Goal: Task Accomplishment & Management: Complete application form

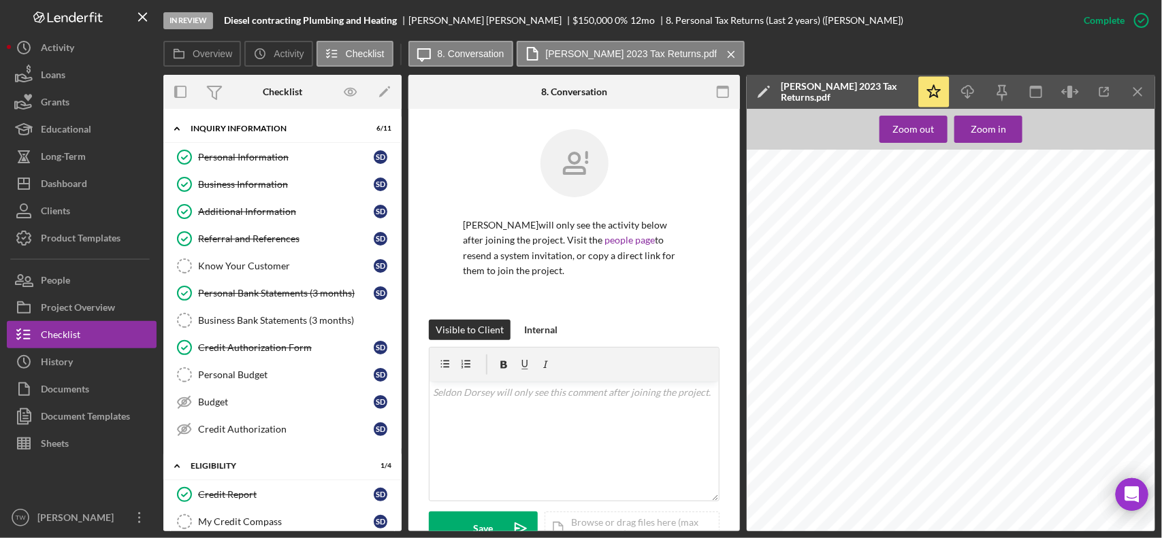
scroll to position [170, 0]
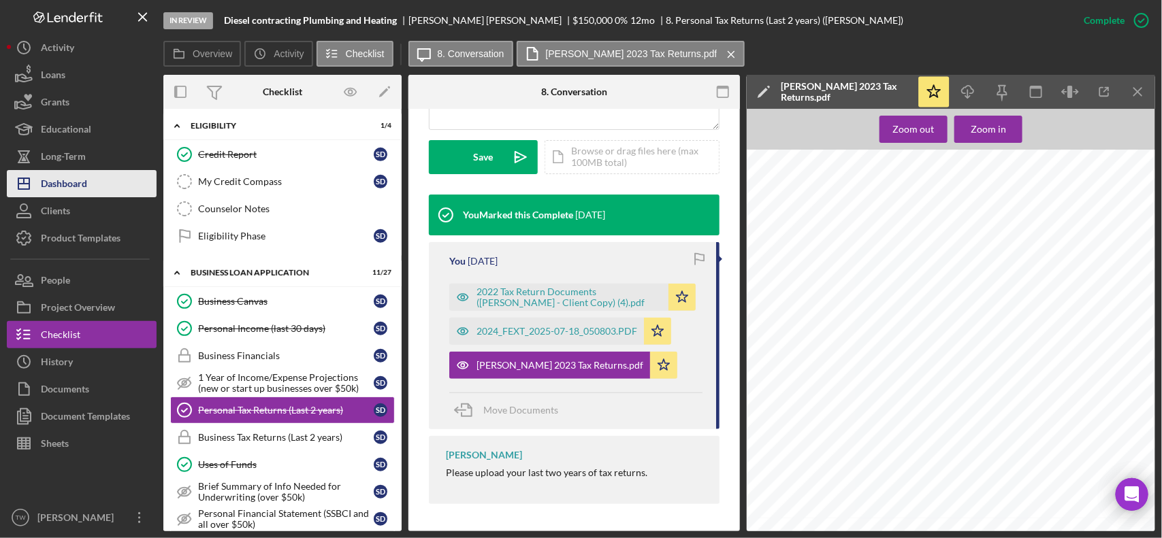
click at [97, 182] on button "Icon/Dashboard Dashboard" at bounding box center [82, 183] width 150 height 27
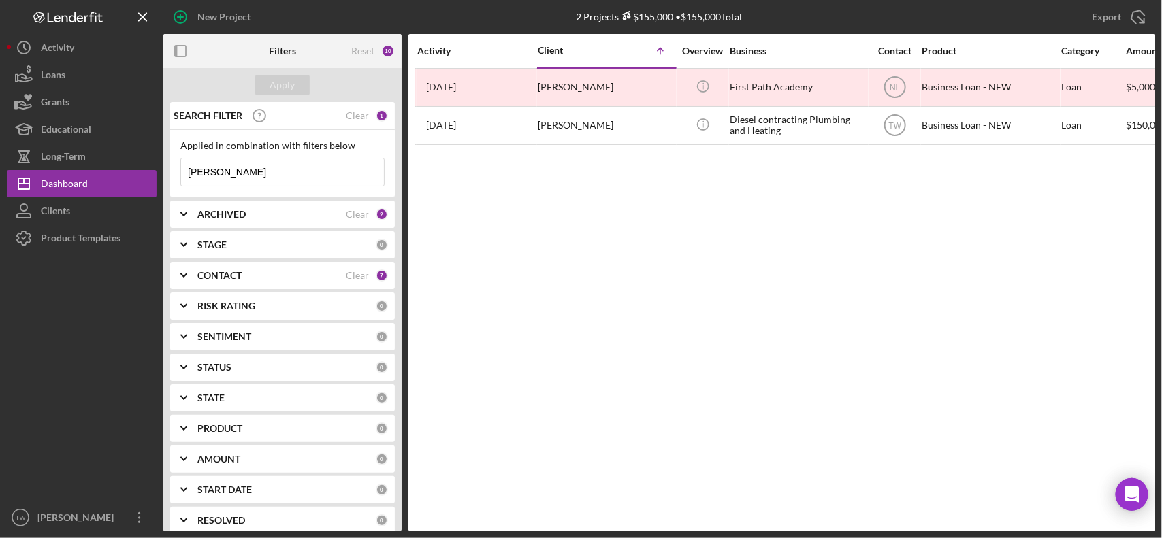
click at [301, 180] on input "[PERSON_NAME]" at bounding box center [282, 172] width 203 height 27
click at [301, 179] on input "[PERSON_NAME]" at bounding box center [282, 172] width 203 height 27
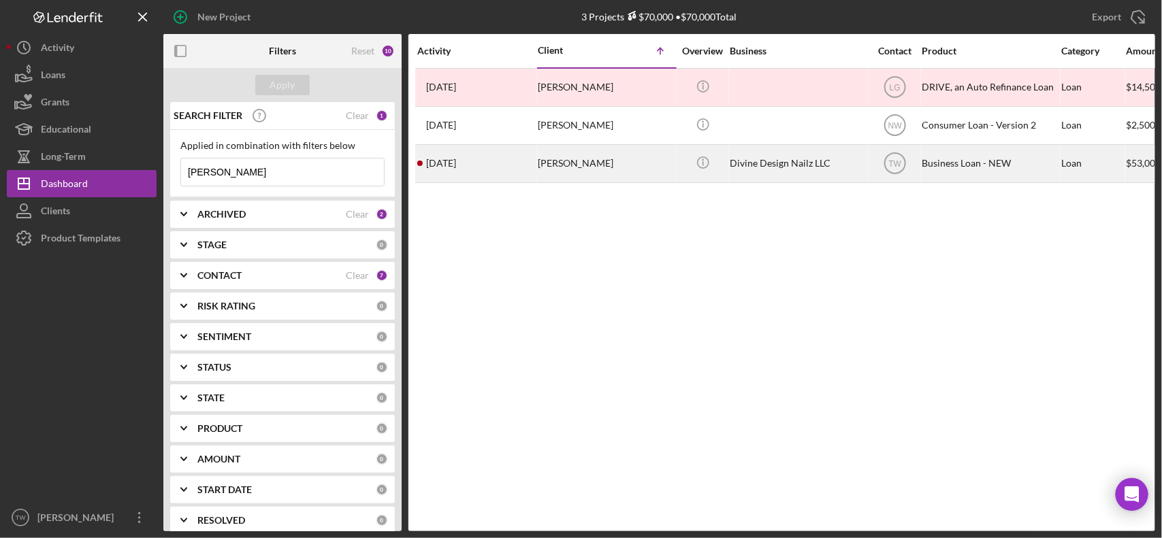
type input "[PERSON_NAME]"
click at [572, 161] on div "[PERSON_NAME]" at bounding box center [606, 164] width 136 height 36
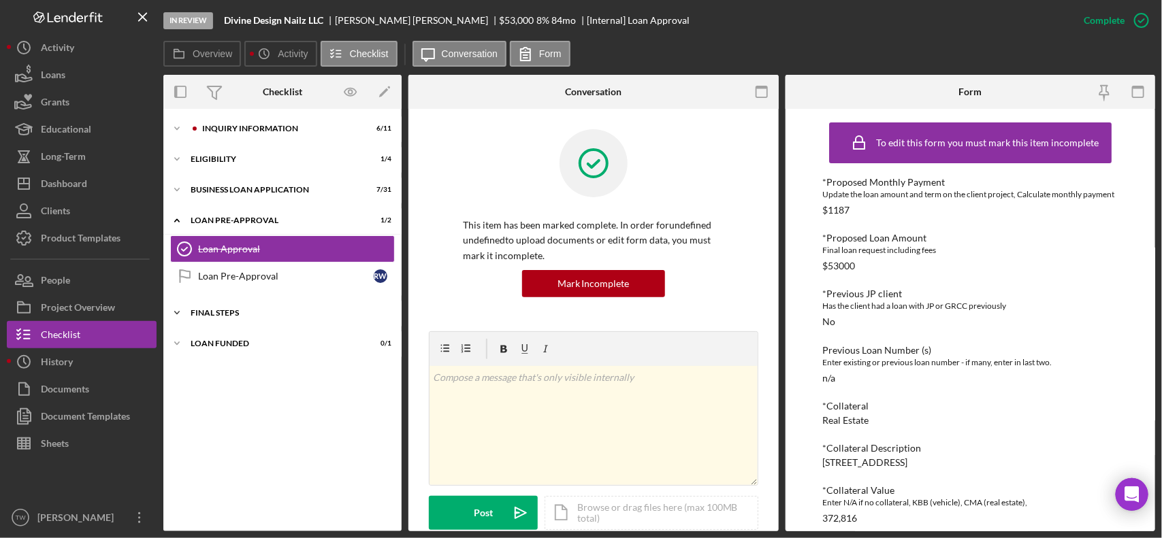
click at [237, 324] on div "Icon/Expander FINAL STEPS 2 / 19" at bounding box center [282, 312] width 238 height 27
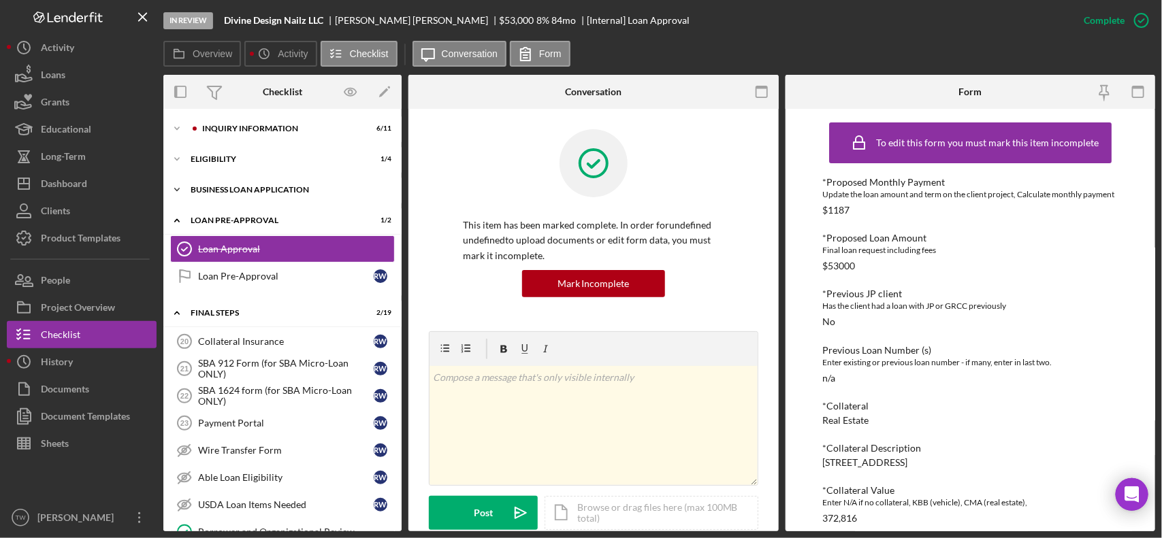
click at [257, 186] on div "BUSINESS LOAN APPLICATION" at bounding box center [288, 190] width 194 height 8
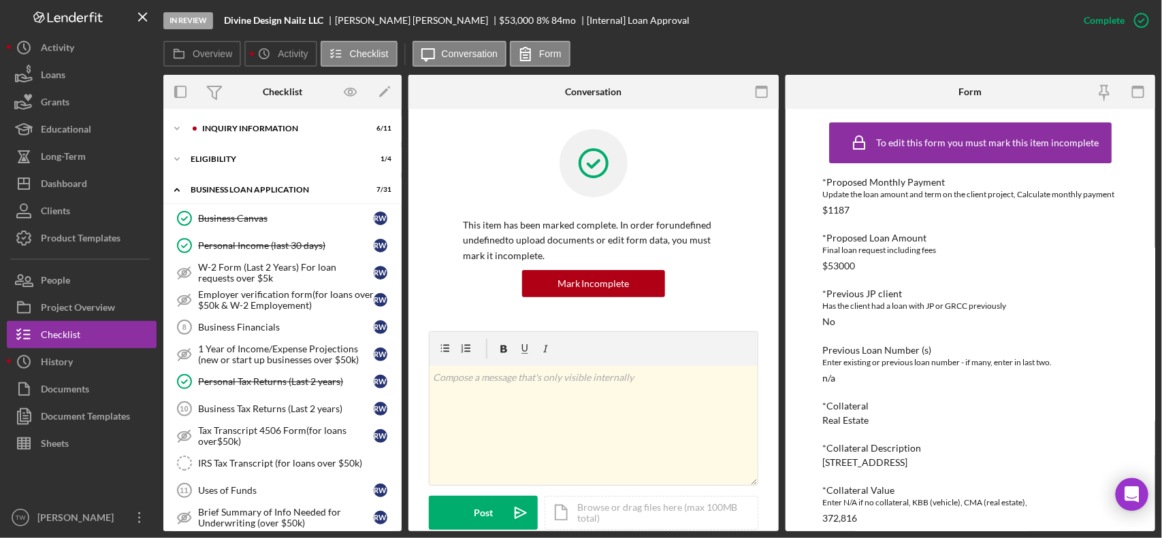
scroll to position [255, 0]
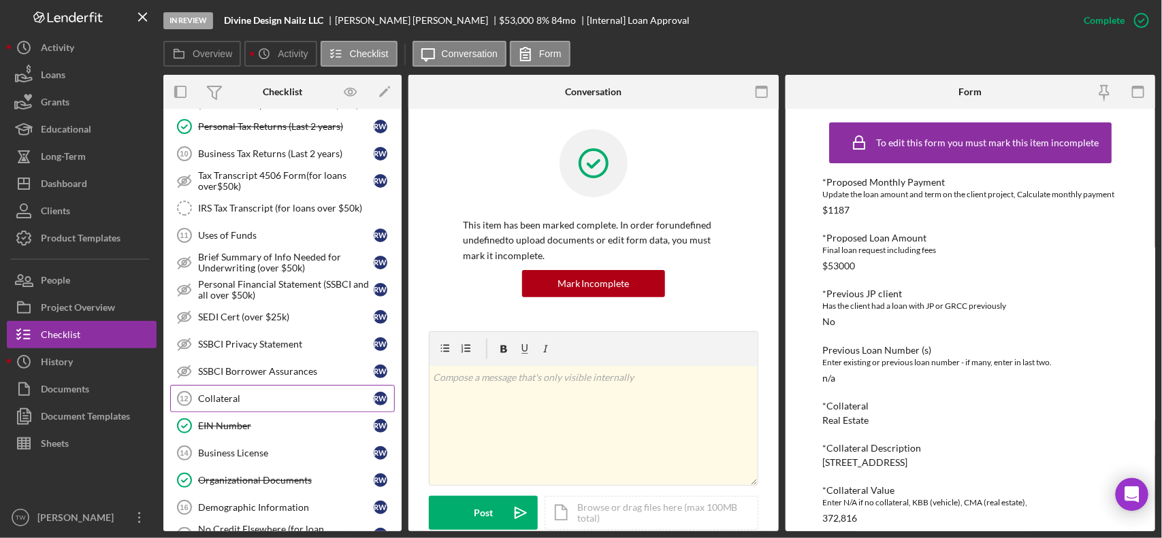
drag, startPoint x: 264, startPoint y: 392, endPoint x: 274, endPoint y: 396, distance: 10.4
click at [265, 393] on link "Collateral 12 Collateral R W" at bounding box center [282, 398] width 225 height 27
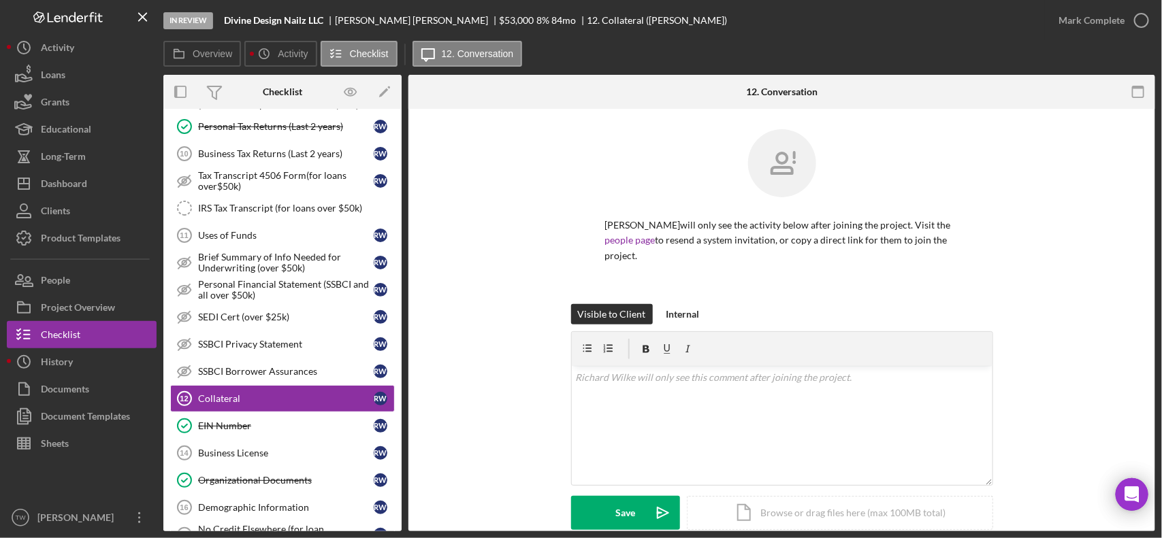
scroll to position [161, 0]
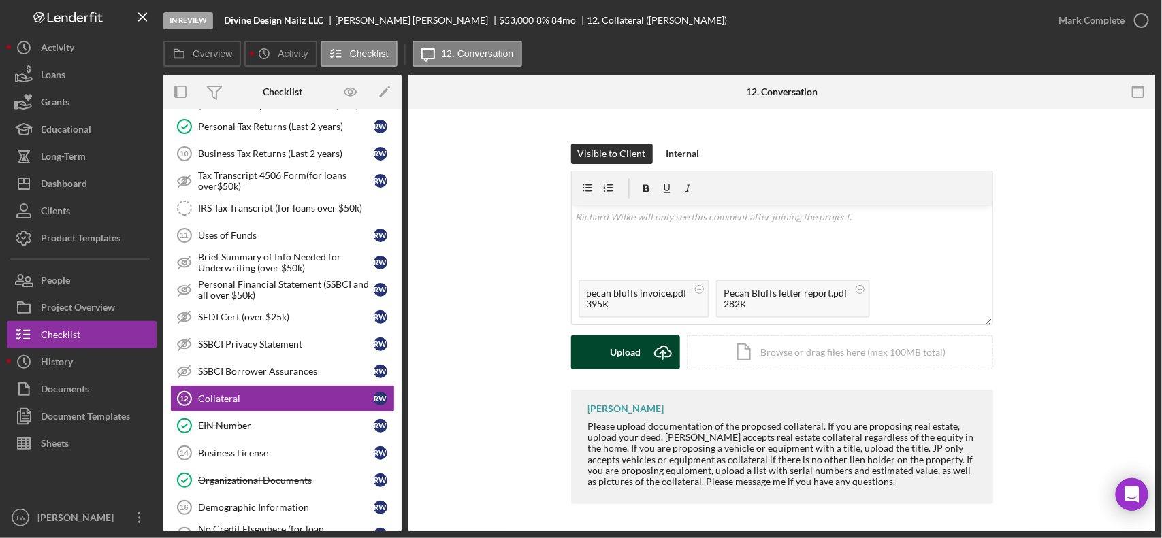
click at [671, 365] on icon "Icon/Upload" at bounding box center [663, 353] width 34 height 34
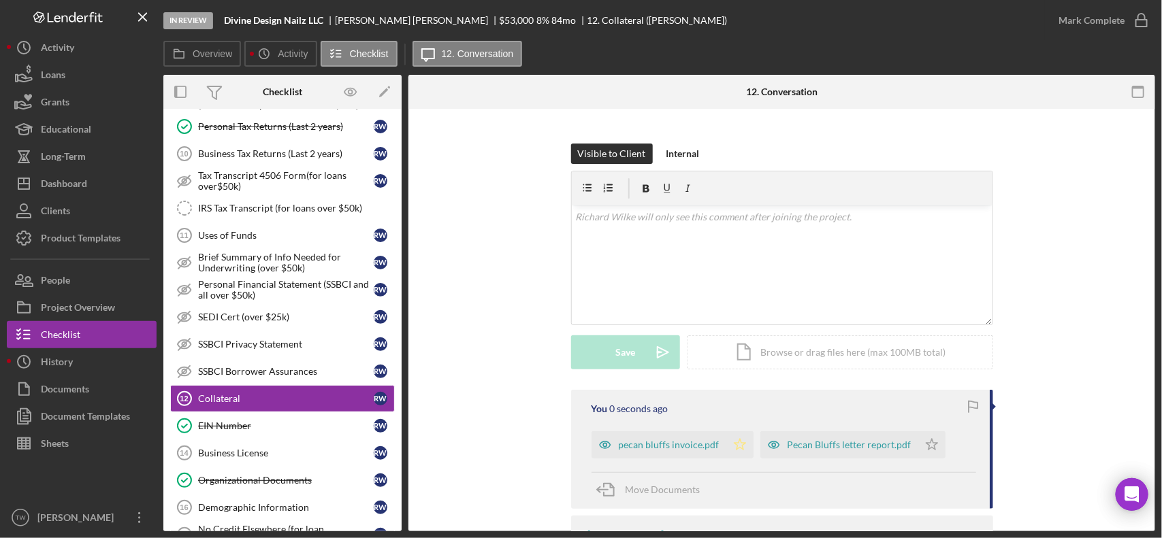
click at [730, 439] on icon "Icon/Star" at bounding box center [739, 444] width 27 height 27
click at [924, 442] on icon "Icon/Star" at bounding box center [931, 444] width 27 height 27
click at [1121, 24] on div "Mark Complete" at bounding box center [1091, 20] width 66 height 27
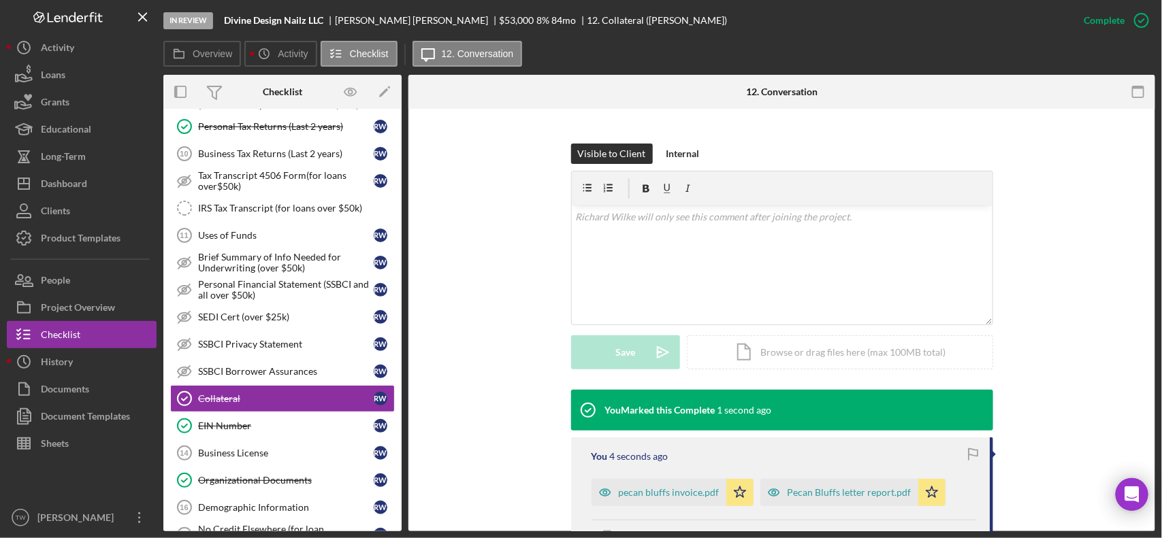
scroll to position [246, 0]
